Goal: Transaction & Acquisition: Book appointment/travel/reservation

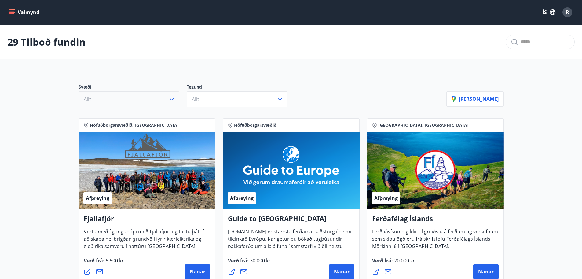
click at [142, 100] on button "Allt" at bounding box center [129, 99] width 101 height 16
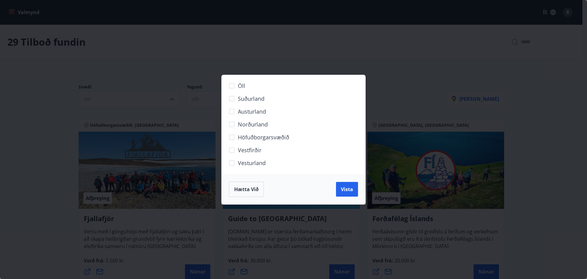
drag, startPoint x: 472, startPoint y: 97, endPoint x: 275, endPoint y: 70, distance: 198.7
click at [469, 97] on div "Öll Suðurland [GEOGRAPHIC_DATA] Norðurland Höfuðborgarsvæðið [GEOGRAPHIC_DATA] …" at bounding box center [293, 139] width 587 height 279
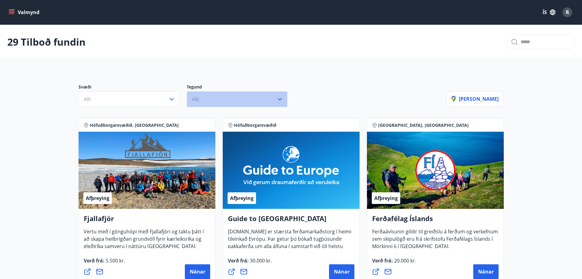
click at [205, 97] on button "Allt" at bounding box center [237, 99] width 101 height 16
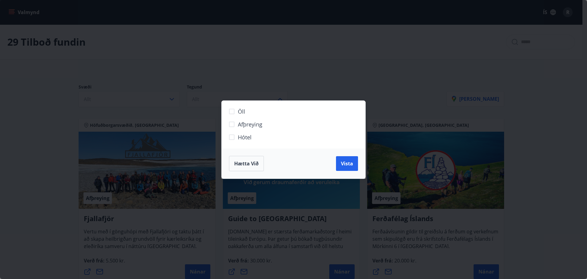
click at [242, 138] on span "Hótel" at bounding box center [245, 137] width 14 height 8
click at [353, 168] on button "Vista" at bounding box center [347, 163] width 22 height 15
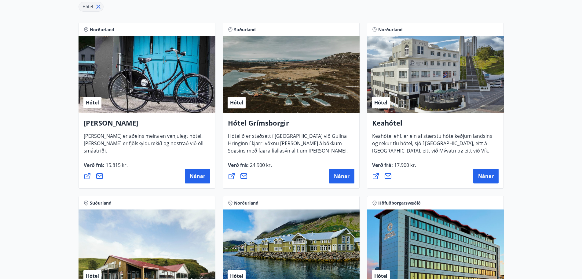
scroll to position [122, 0]
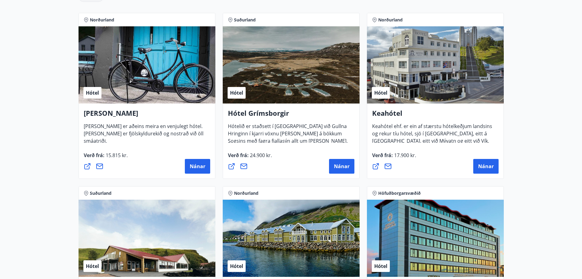
drag, startPoint x: 151, startPoint y: 76, endPoint x: 128, endPoint y: 90, distance: 26.7
click at [128, 90] on div "Hótel" at bounding box center [147, 64] width 137 height 77
click at [200, 171] on button "Nánar" at bounding box center [197, 166] width 25 height 15
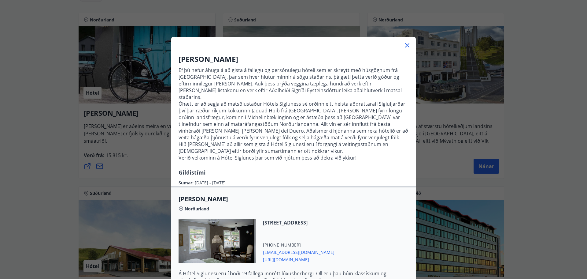
click at [67, 155] on div "Hótel Siglunes Ef þú hefur áhuga á að gista á fallegu og persónulegu hóteli sem…" at bounding box center [293, 139] width 587 height 279
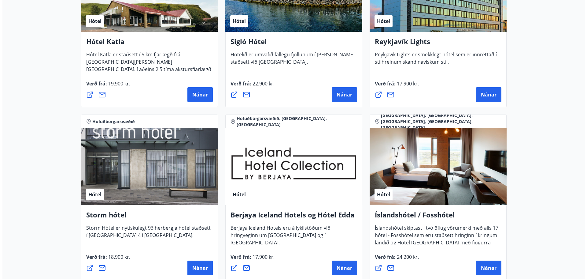
scroll to position [397, 0]
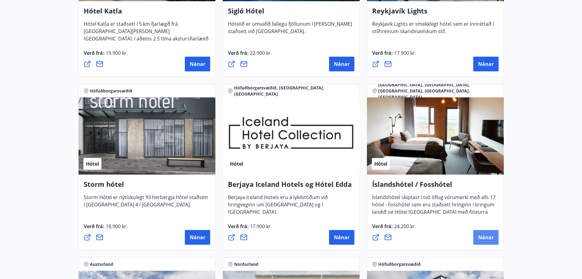
click at [486, 237] on span "Nánar" at bounding box center [486, 237] width 16 height 7
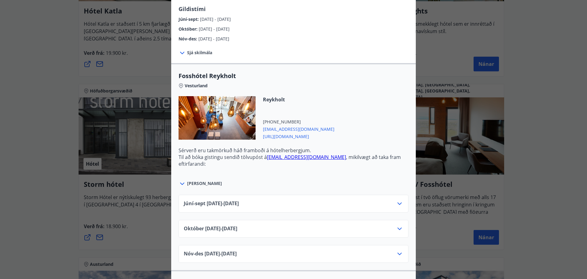
scroll to position [183, 0]
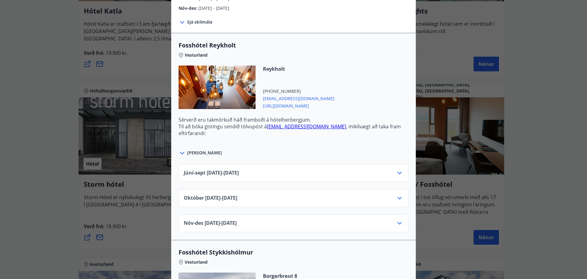
click at [398, 174] on icon at bounding box center [399, 172] width 7 height 7
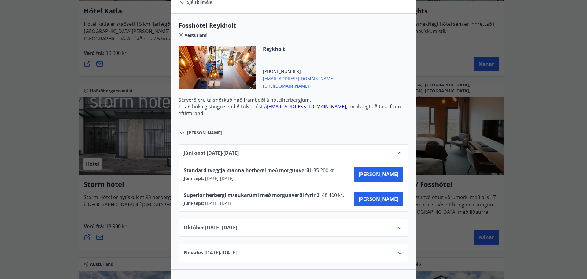
scroll to position [214, 0]
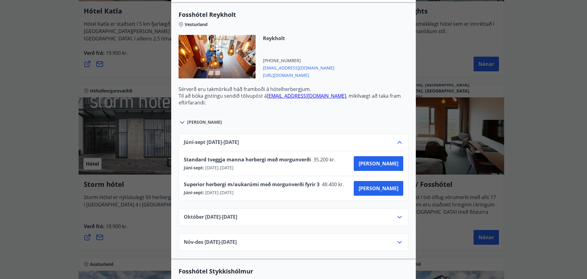
click at [565, 148] on div "Íslandshótel / Fosshótel Ekki er hægt að nýta Ferðaávísun fyrir bókanir sem eru…" at bounding box center [293, 139] width 587 height 279
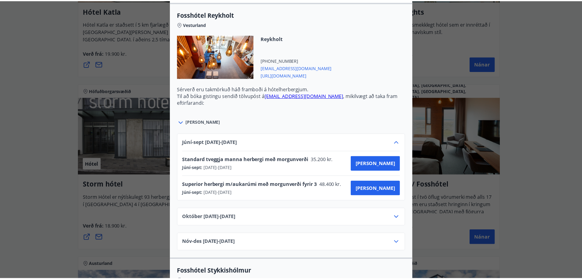
scroll to position [0, 0]
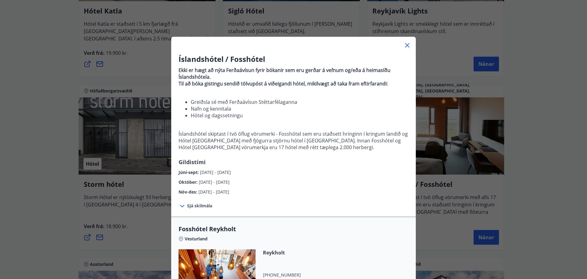
click at [408, 46] on div at bounding box center [293, 43] width 245 height 12
click at [404, 46] on icon at bounding box center [407, 45] width 7 height 7
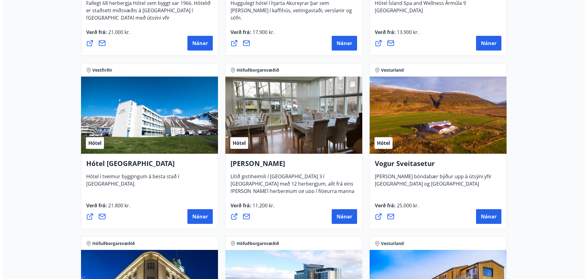
scroll to position [795, 0]
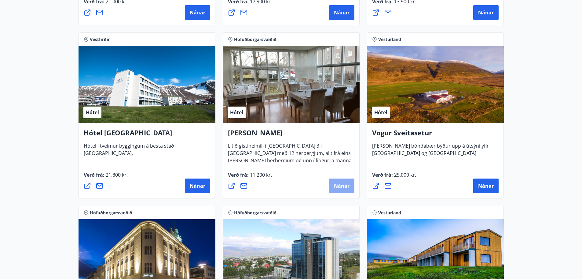
click at [342, 187] on span "Nánar" at bounding box center [342, 185] width 16 height 7
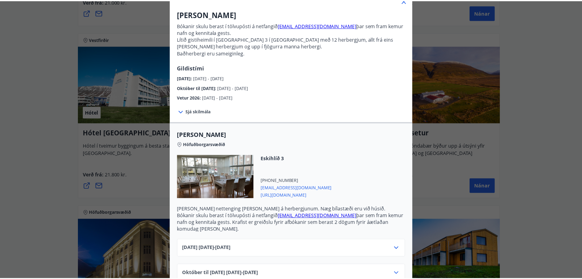
scroll to position [79, 0]
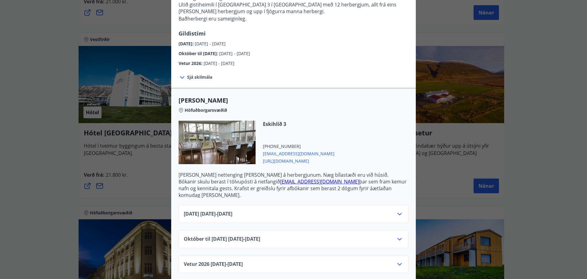
click at [560, 180] on div "Alba gistiheimili Bókanir skulu berast í tölvupósti á netfangið [EMAIL_ADDRESS]…" at bounding box center [293, 60] width 587 height 279
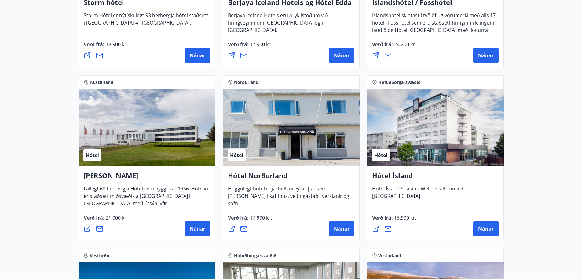
scroll to position [538, 0]
